Goal: Task Accomplishment & Management: Manage account settings

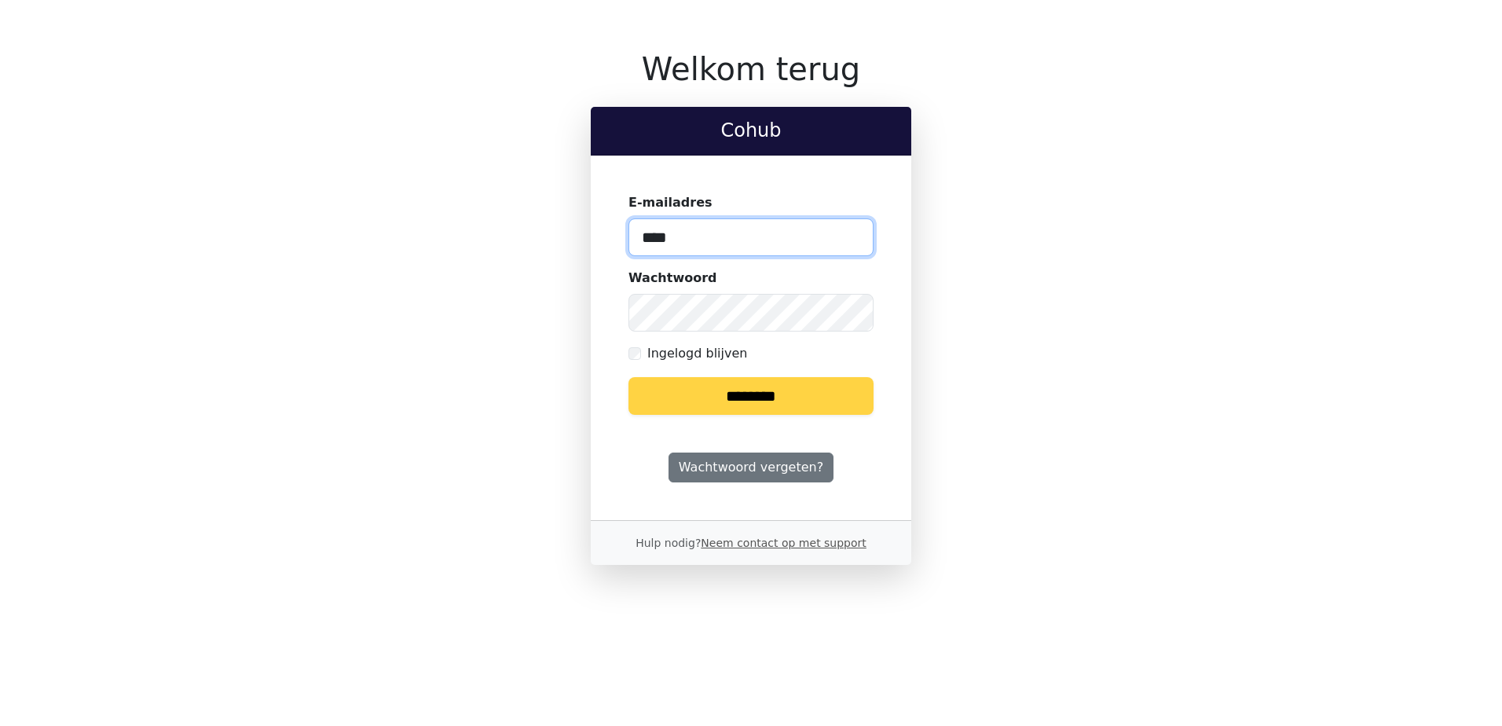
type input "**********"
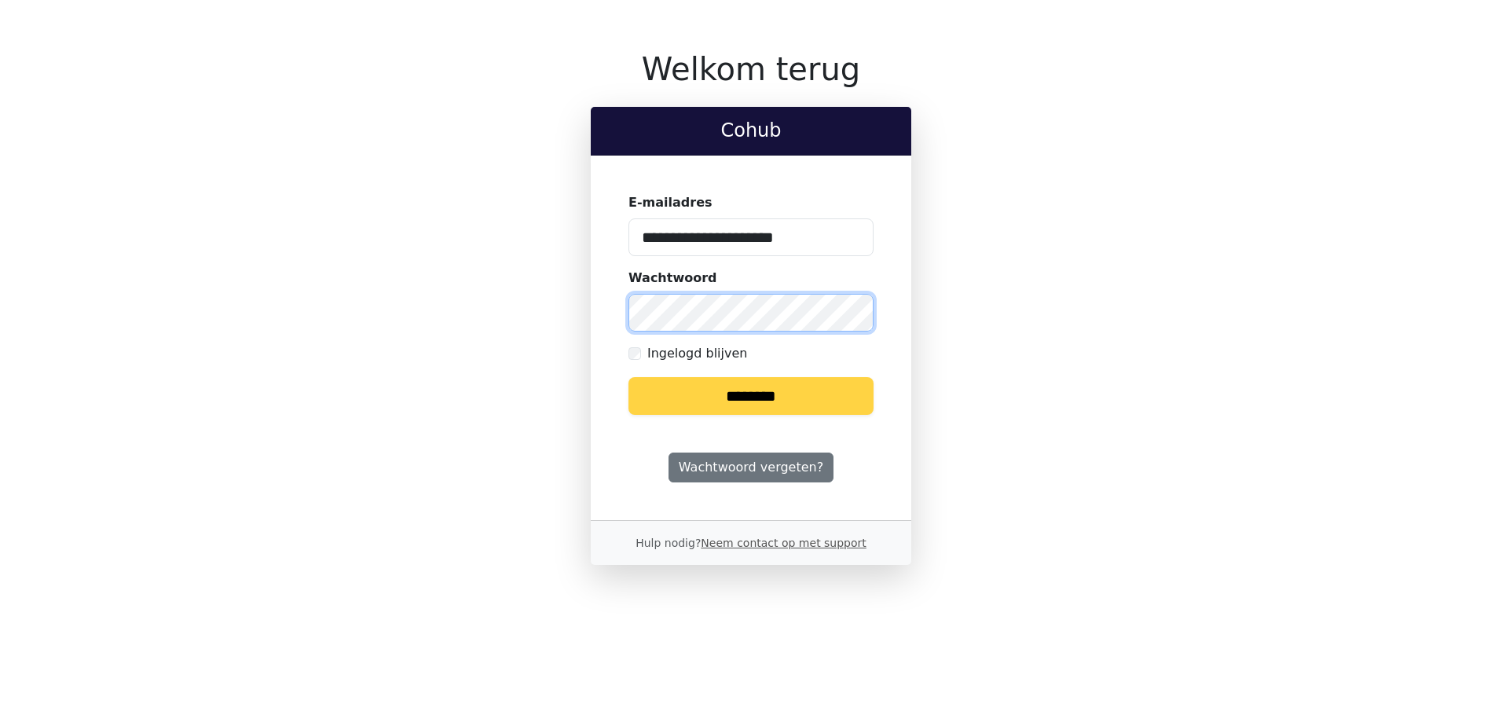
click at [629, 377] on input "********" at bounding box center [751, 396] width 245 height 38
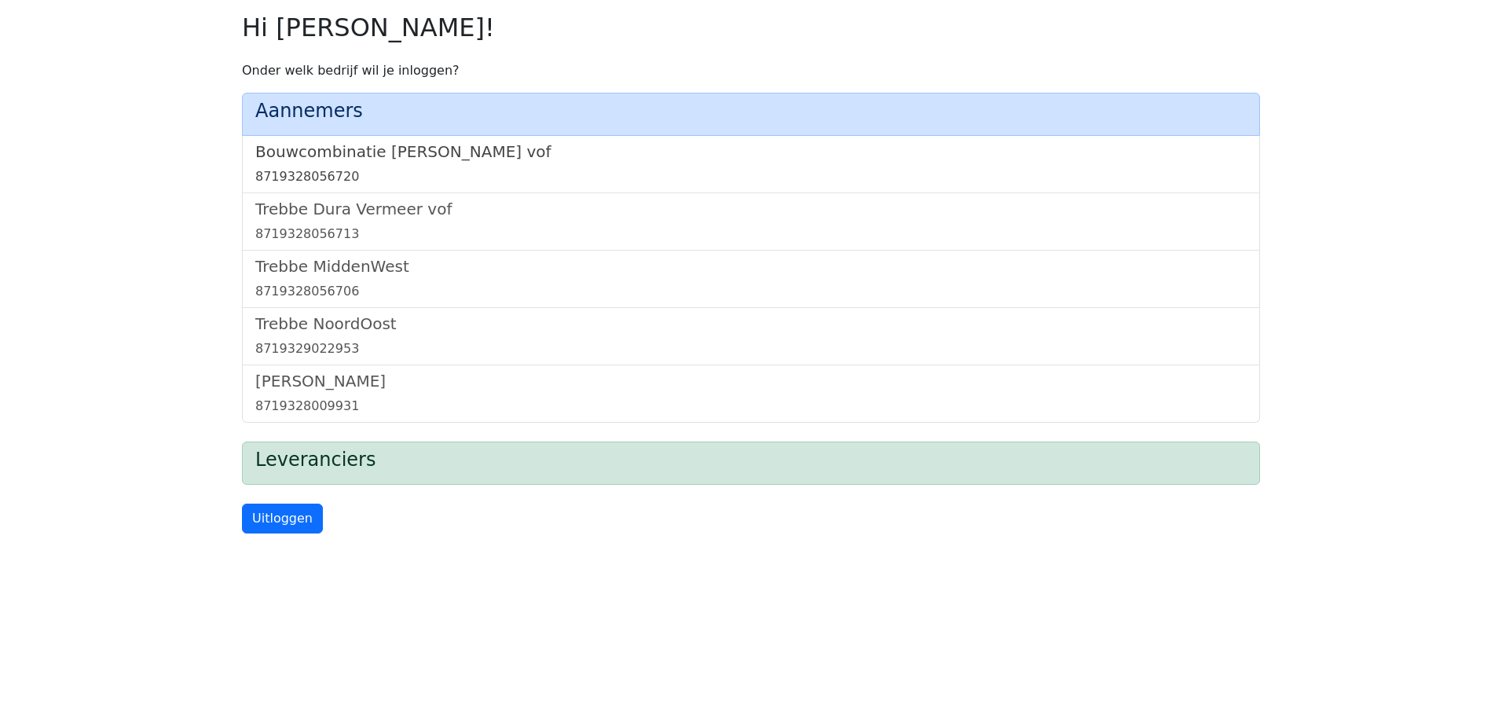
click at [358, 153] on h5 "Bouwcombinatie Trebbe De Nijs vof" at bounding box center [750, 151] width 991 height 19
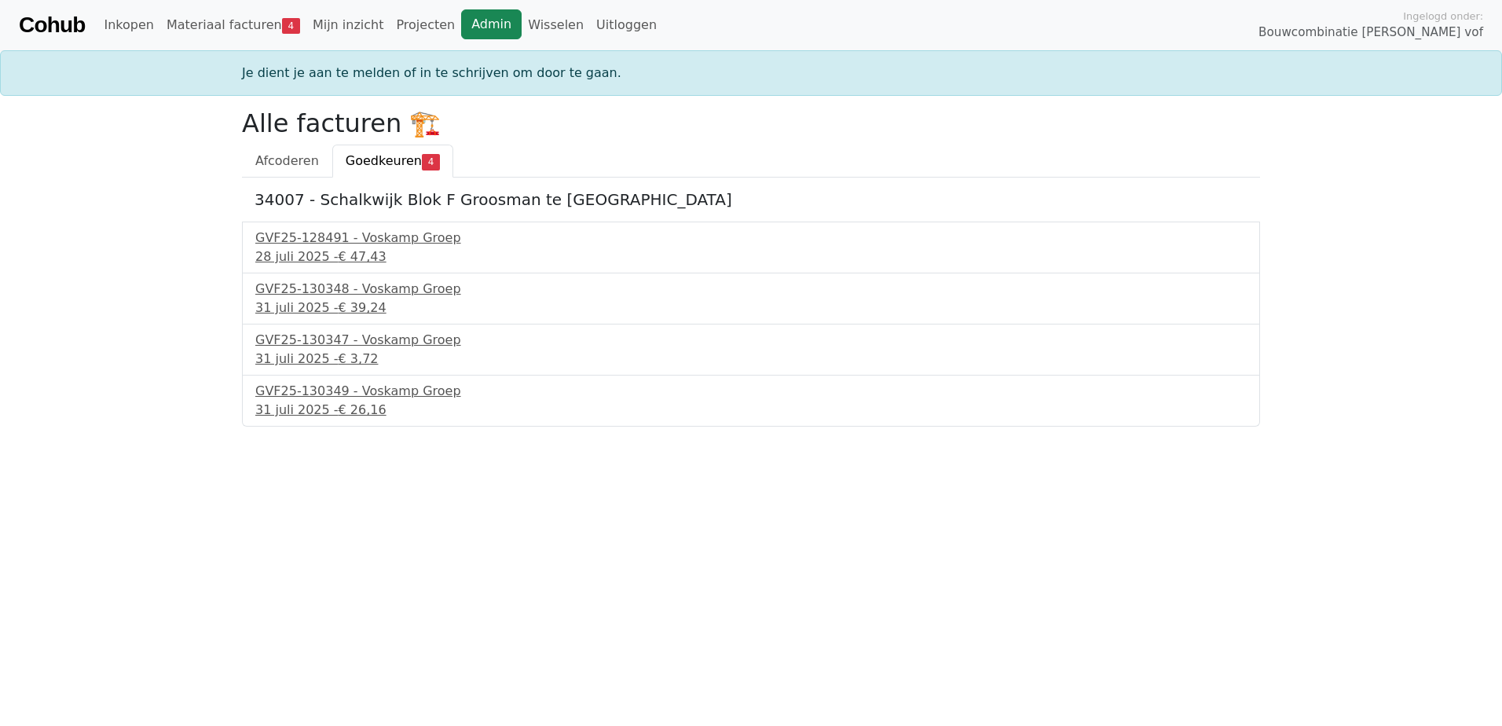
click at [461, 20] on link "Admin" at bounding box center [491, 24] width 60 height 30
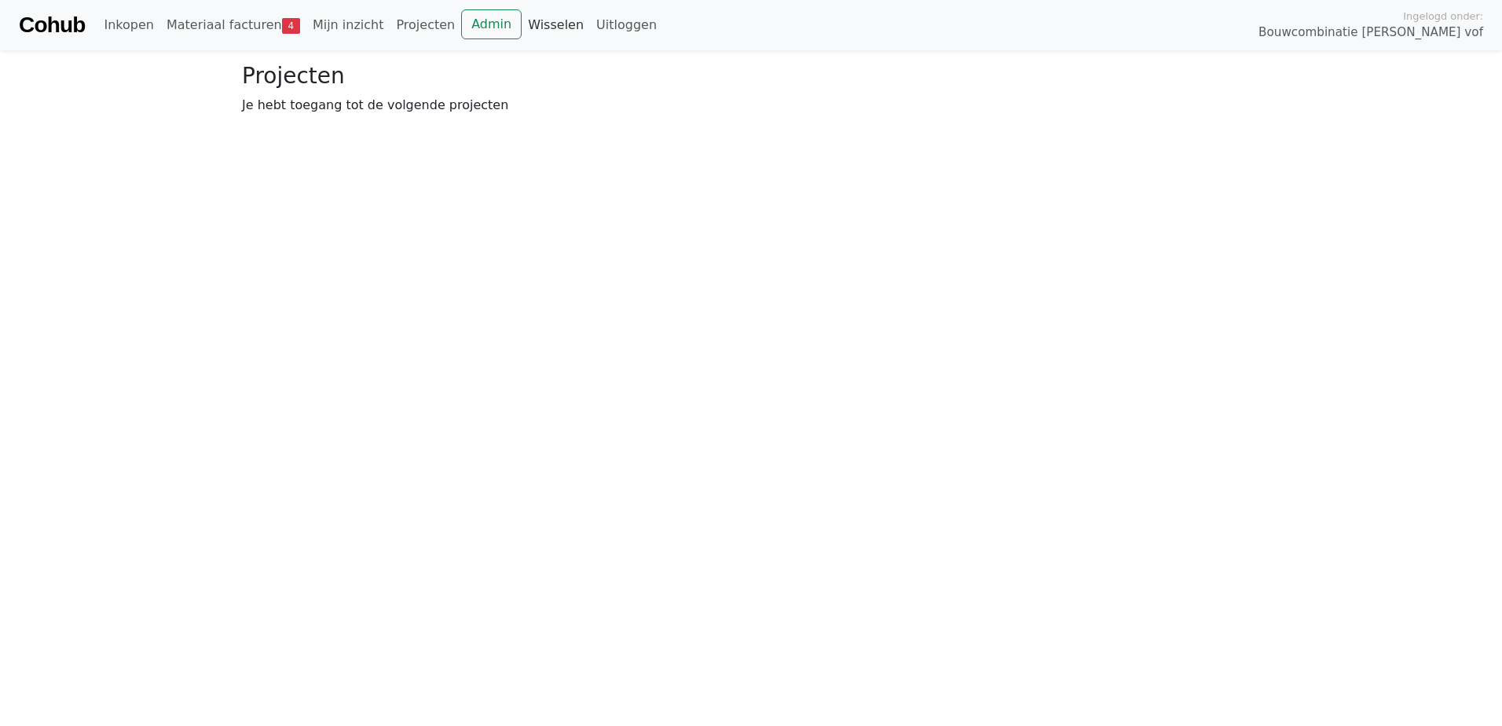
click at [522, 24] on link "Wisselen" at bounding box center [556, 24] width 68 height 31
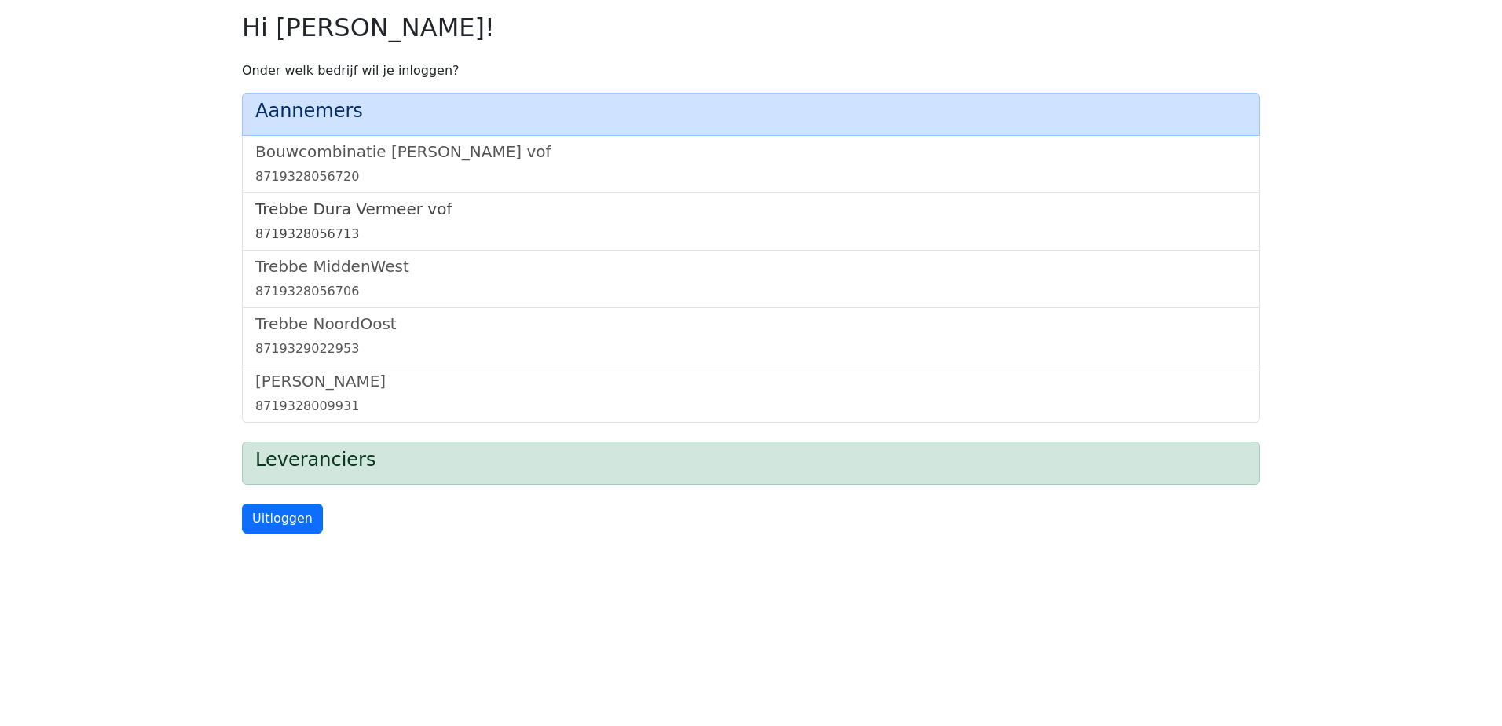
click at [305, 211] on h5 "Trebbe Dura Vermeer vof" at bounding box center [750, 209] width 991 height 19
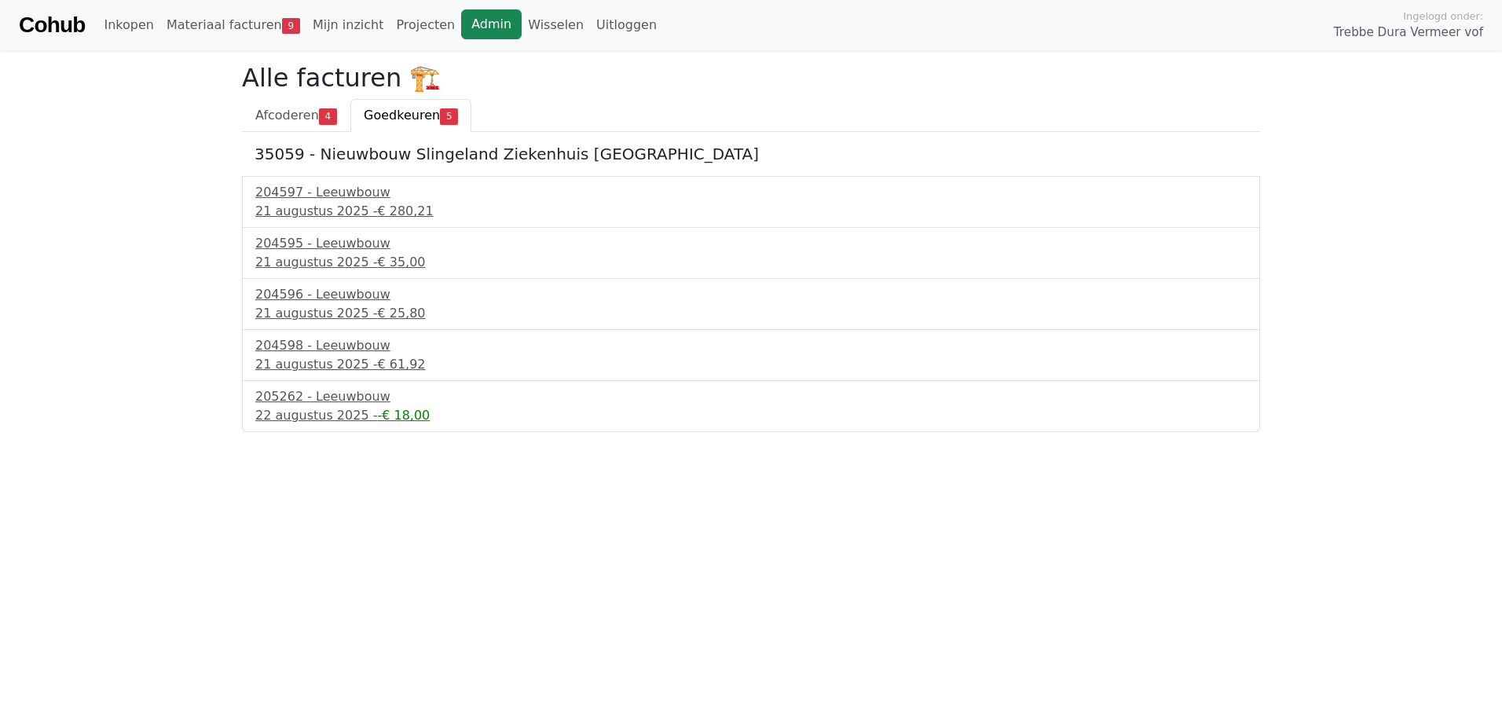
click at [461, 24] on link "Admin" at bounding box center [491, 24] width 60 height 30
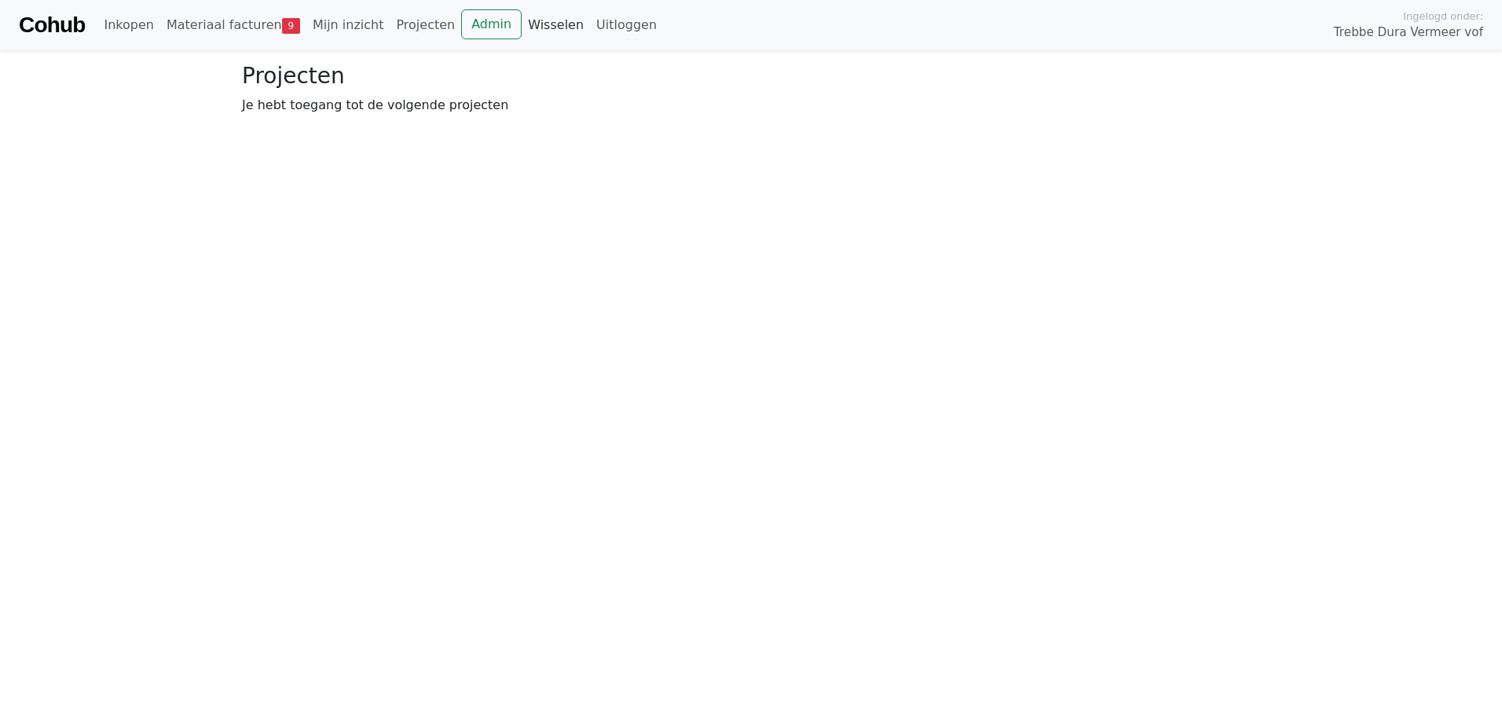
click at [522, 22] on link "Wisselen" at bounding box center [556, 24] width 68 height 31
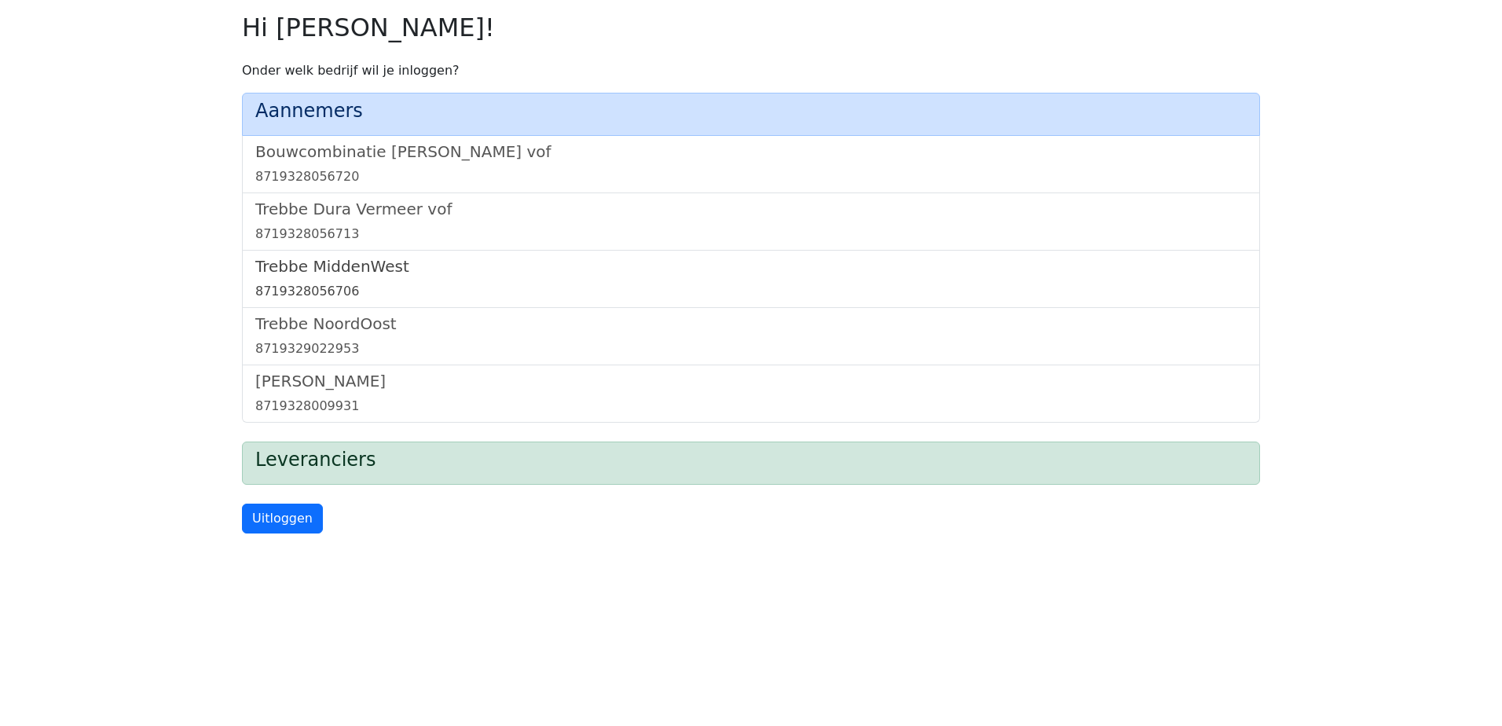
click at [350, 276] on h5 "Trebbe MiddenWest" at bounding box center [750, 266] width 991 height 19
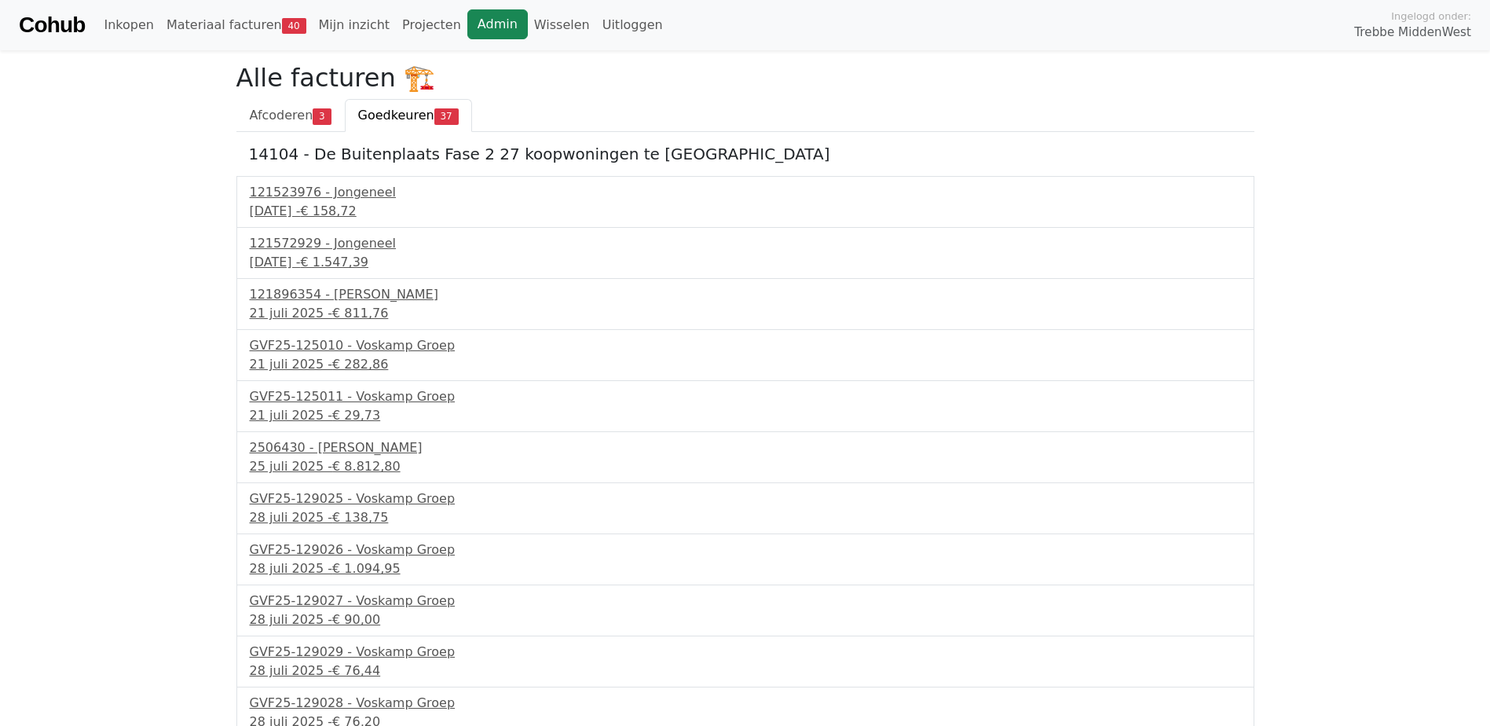
click at [467, 25] on link "Admin" at bounding box center [497, 24] width 60 height 30
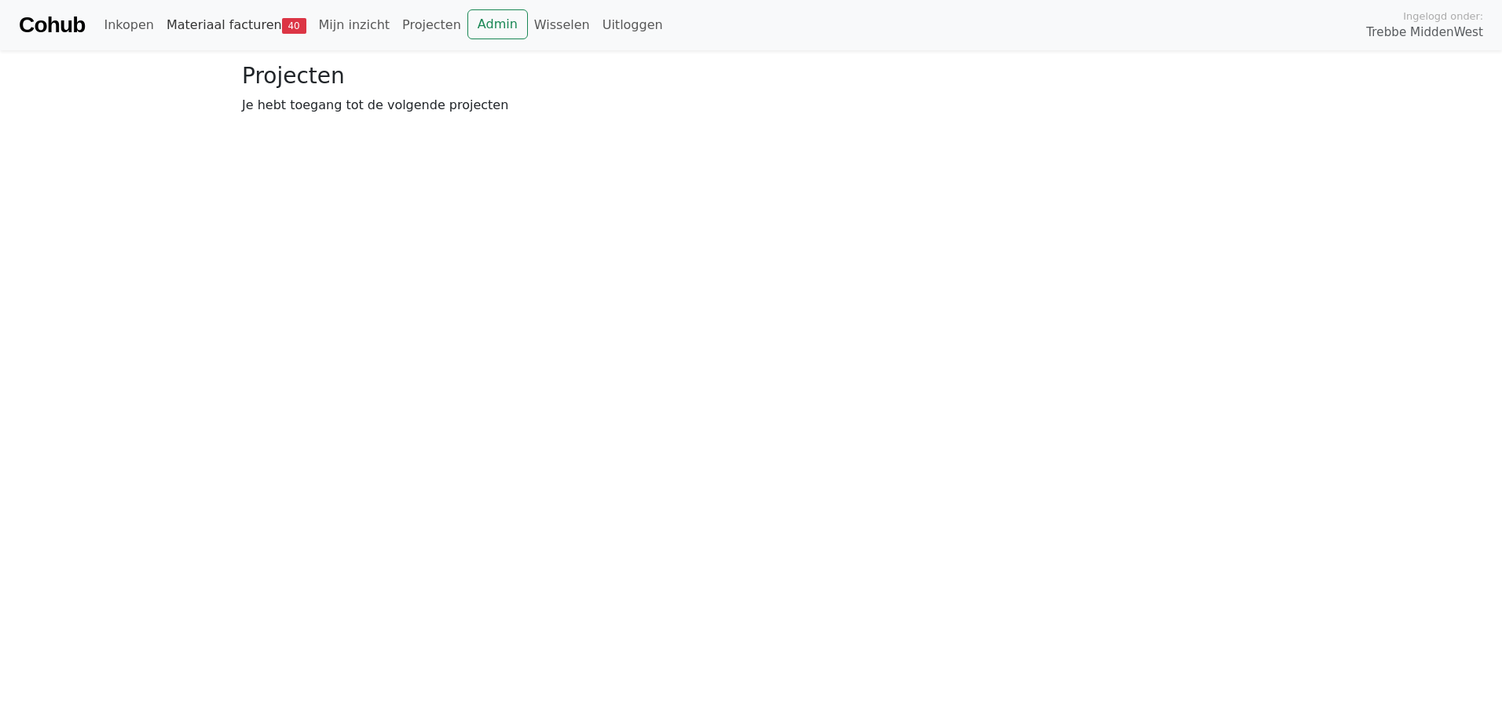
click at [242, 24] on link "Materiaal facturen 40" at bounding box center [236, 24] width 152 height 31
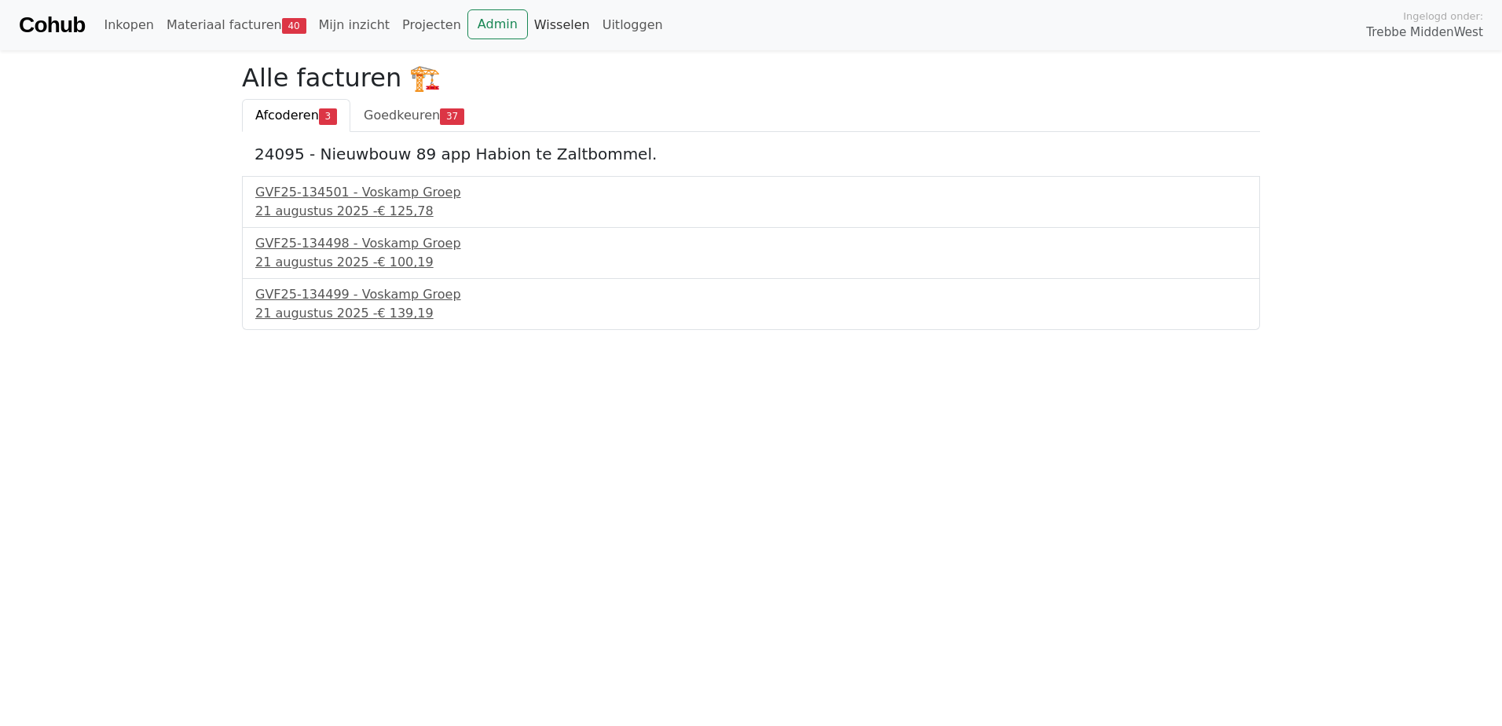
click at [529, 25] on link "Wisselen" at bounding box center [562, 24] width 68 height 31
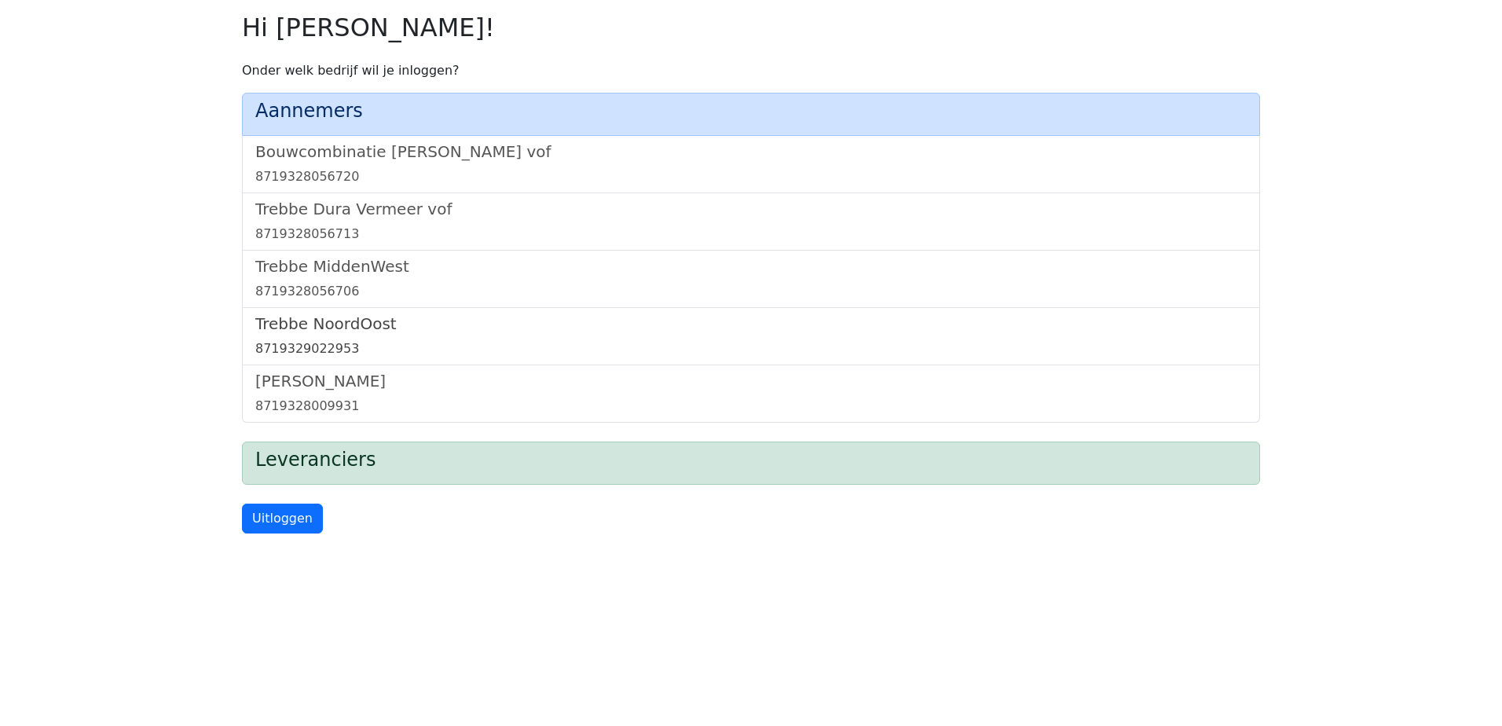
click at [346, 324] on h5 "Trebbe NoordOost" at bounding box center [750, 323] width 991 height 19
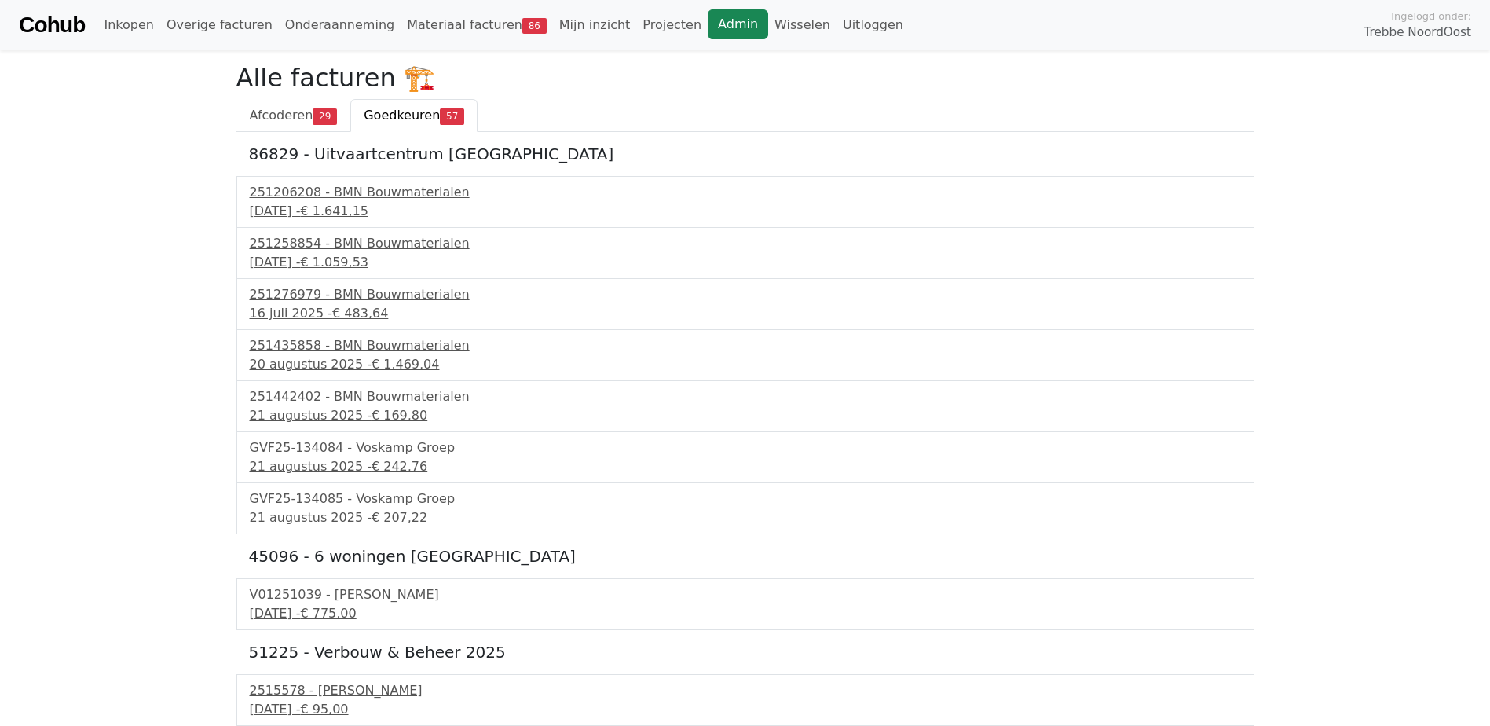
click at [708, 34] on link "Admin" at bounding box center [738, 24] width 60 height 30
click at [708, 20] on link "Admin" at bounding box center [738, 24] width 60 height 30
